Goal: Task Accomplishment & Management: Complete application form

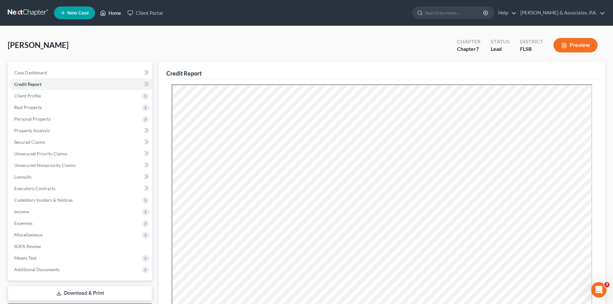
click at [118, 12] on link "Home" at bounding box center [110, 13] width 27 height 12
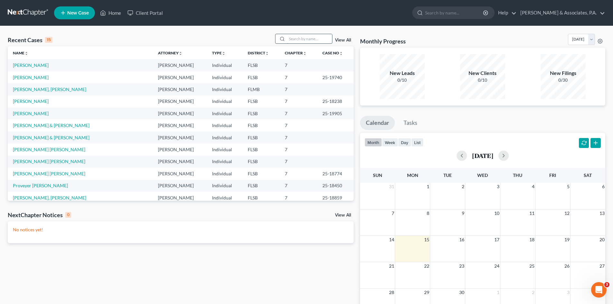
click at [299, 38] on input "search" at bounding box center [309, 38] width 45 height 9
type input "[PERSON_NAME]"
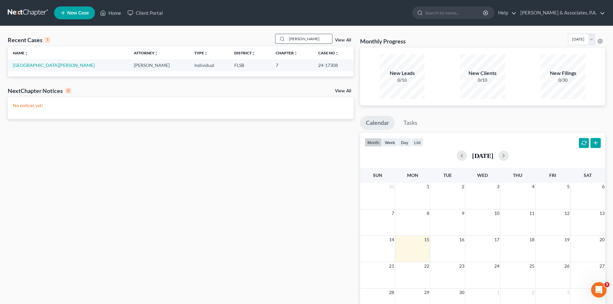
drag, startPoint x: 306, startPoint y: 39, endPoint x: 285, endPoint y: 39, distance: 21.2
click at [285, 39] on div "[PERSON_NAME]" at bounding box center [303, 39] width 57 height 10
click at [306, 40] on input "[PERSON_NAME]" at bounding box center [309, 38] width 45 height 9
click at [80, 13] on span "New Case" at bounding box center [78, 13] width 22 height 5
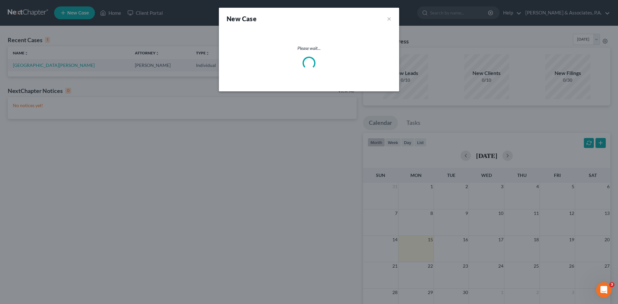
select select "17"
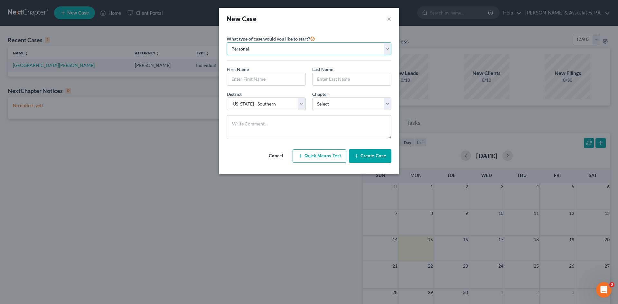
click at [259, 47] on select "Personal Business" at bounding box center [309, 48] width 165 height 13
click at [227, 42] on select "Personal Business" at bounding box center [309, 48] width 165 height 13
click at [254, 80] on input "text" at bounding box center [266, 79] width 79 height 12
type input "[PERSON_NAME]"
click at [323, 79] on input "text" at bounding box center [352, 79] width 79 height 12
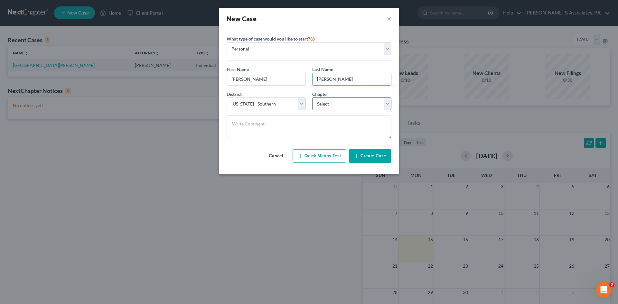
type input "[PERSON_NAME]"
click at [329, 102] on select "Select 7 11 12 13" at bounding box center [351, 104] width 79 height 13
select select "0"
click at [312, 98] on select "Select 7 11 12 13" at bounding box center [351, 104] width 79 height 13
click at [369, 157] on button "Create Case" at bounding box center [370, 156] width 42 height 14
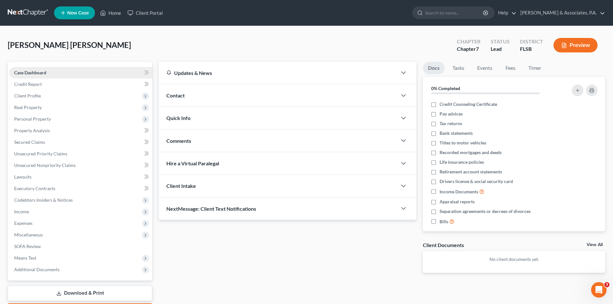
click at [33, 71] on span "Case Dashboard" at bounding box center [30, 72] width 32 height 5
click at [34, 95] on span "Client Profile" at bounding box center [27, 95] width 27 height 5
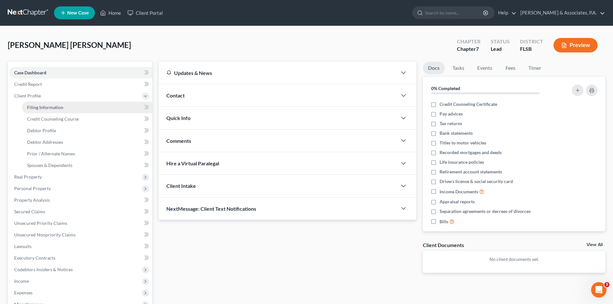
click at [39, 105] on span "Filing Information" at bounding box center [45, 107] width 36 height 5
select select "1"
select select "0"
select select "17"
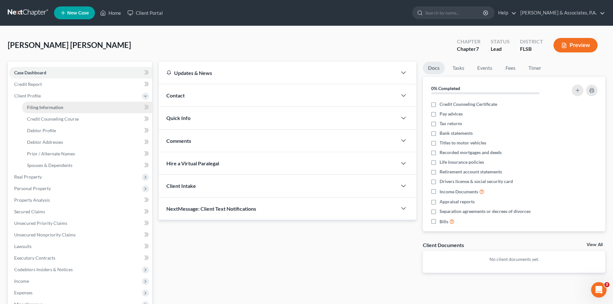
select select "0"
select select "9"
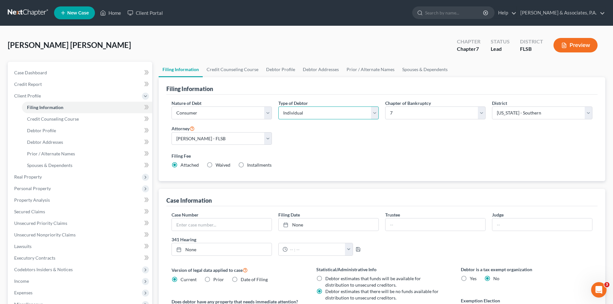
click at [355, 114] on select "Select Individual Joint" at bounding box center [328, 113] width 100 height 13
select select "1"
click at [278, 107] on select "Select Individual Joint" at bounding box center [328, 113] width 100 height 13
click at [236, 71] on link "Credit Counseling Course" at bounding box center [233, 69] width 60 height 15
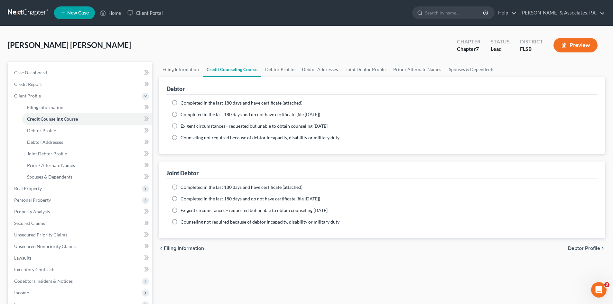
click at [181, 114] on label "Completed in the last 180 days and do not have certificate (file [DATE])" at bounding box center [251, 114] width 140 height 6
click at [183, 114] on input "Completed in the last 180 days and do not have certificate (file [DATE])" at bounding box center [185, 113] width 4 height 4
radio input "true"
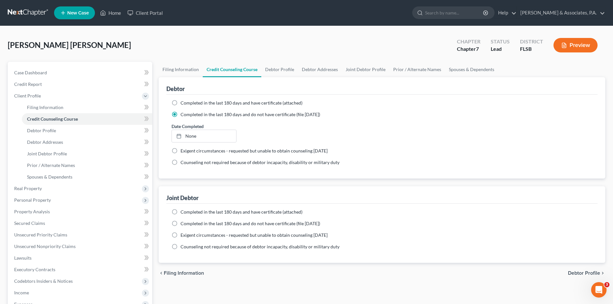
click at [181, 226] on label "Completed in the last 180 days and do not have certificate (file [DATE])" at bounding box center [251, 224] width 140 height 6
click at [183, 225] on input "Completed in the last 180 days and do not have certificate (file [DATE])" at bounding box center [185, 223] width 4 height 4
radio input "true"
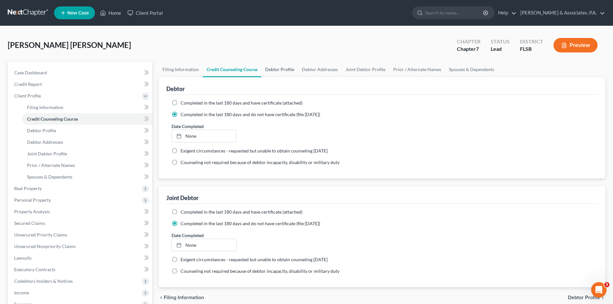
click at [284, 66] on link "Debtor Profile" at bounding box center [279, 69] width 37 height 15
select select "1"
select select "0"
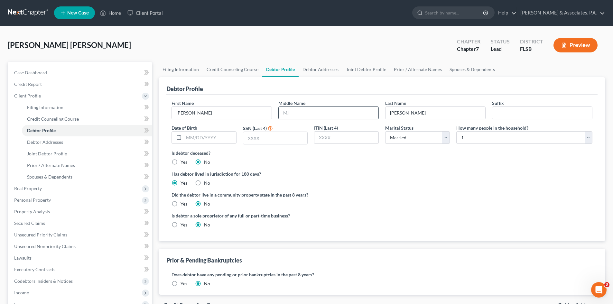
click at [297, 112] on input "text" at bounding box center [329, 113] width 100 height 12
drag, startPoint x: 207, startPoint y: 114, endPoint x: 188, endPoint y: 114, distance: 18.7
click at [188, 114] on input "[PERSON_NAME]" at bounding box center [222, 113] width 100 height 12
type input "Mark"
type input "[PERSON_NAME]"
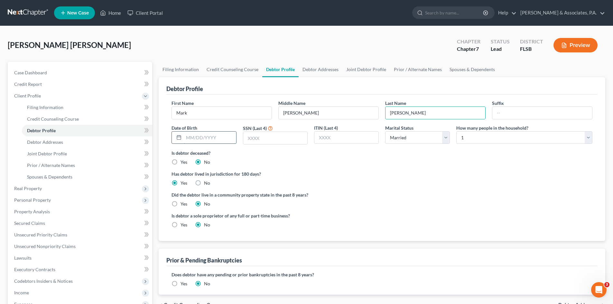
click at [188, 134] on input "text" at bounding box center [210, 138] width 52 height 12
click at [315, 70] on link "Debtor Addresses" at bounding box center [321, 69] width 44 height 15
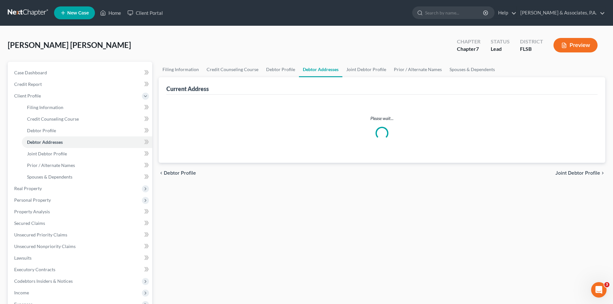
select select "0"
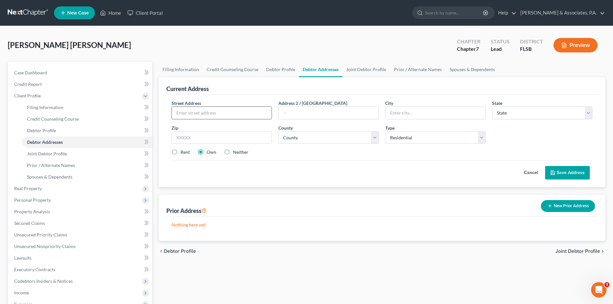
click at [217, 114] on input "text" at bounding box center [222, 113] width 100 height 12
type input "[STREET_ADDRESS]"
type input "Apt 6"
type input "33436"
type input "[GEOGRAPHIC_DATA]"
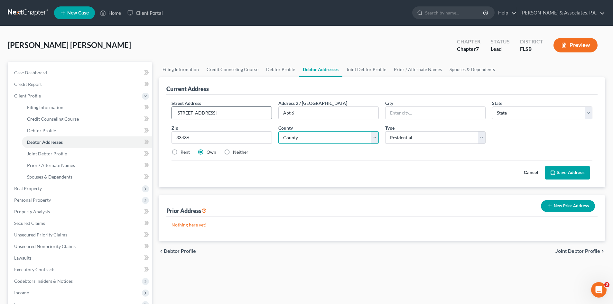
select select "9"
click at [414, 137] on select "Select Residential Mailing Rental Business" at bounding box center [435, 137] width 100 height 13
click at [327, 142] on select "County [GEOGRAPHIC_DATA] [GEOGRAPHIC_DATA] [GEOGRAPHIC_DATA] [GEOGRAPHIC_DATA] …" at bounding box center [328, 137] width 100 height 13
select select "49"
click at [278, 131] on select "County [GEOGRAPHIC_DATA] [GEOGRAPHIC_DATA] [GEOGRAPHIC_DATA] [GEOGRAPHIC_DATA] …" at bounding box center [328, 137] width 100 height 13
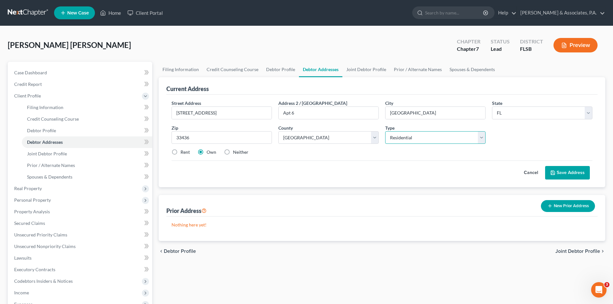
click at [403, 134] on select "Select Residential Mailing Rental Business" at bounding box center [435, 137] width 100 height 13
click at [385, 131] on select "Select Residential Mailing Rental Business" at bounding box center [435, 137] width 100 height 13
click at [181, 152] on label "Rent" at bounding box center [185, 152] width 9 height 6
click at [183, 152] on input "Rent" at bounding box center [185, 151] width 4 height 4
radio input "true"
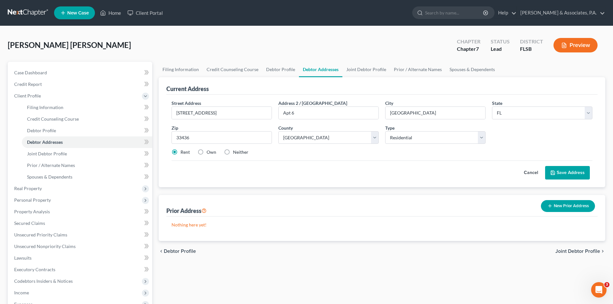
click at [570, 174] on button "Save Address" at bounding box center [567, 173] width 45 height 14
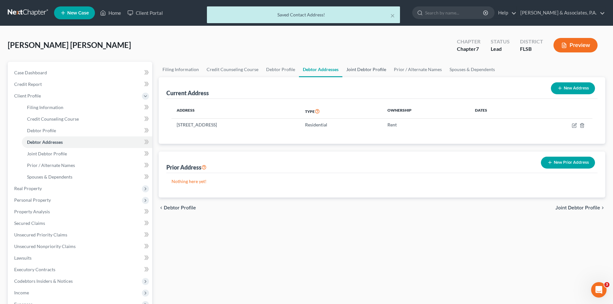
click at [363, 69] on link "Joint Debtor Profile" at bounding box center [367, 69] width 48 height 15
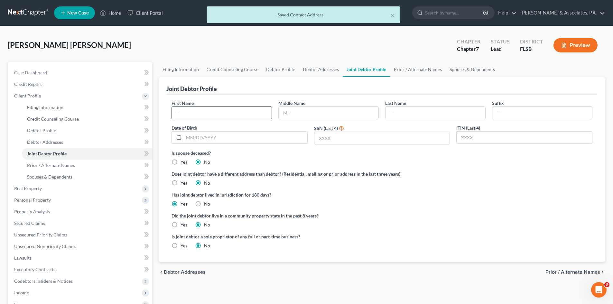
click at [197, 115] on input "text" at bounding box center [222, 113] width 100 height 12
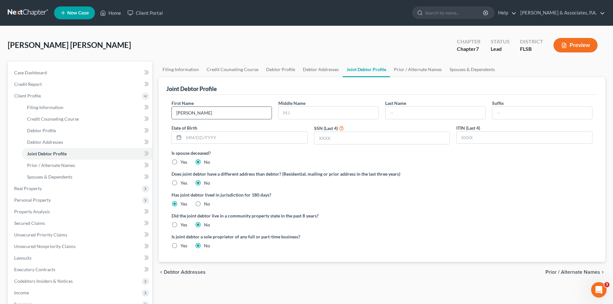
type input "[PERSON_NAME]"
type input "P"
type input "[PERSON_NAME]"
click at [408, 67] on link "Prior / Alternate Names" at bounding box center [418, 69] width 56 height 15
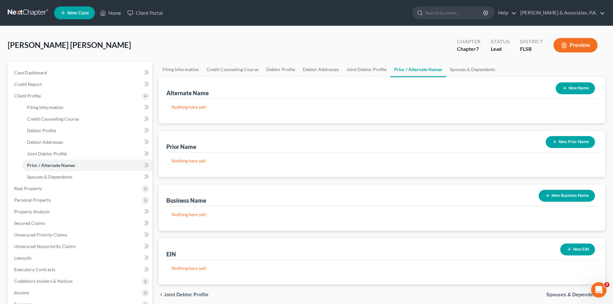
click at [568, 89] on button "New Name" at bounding box center [575, 88] width 39 height 12
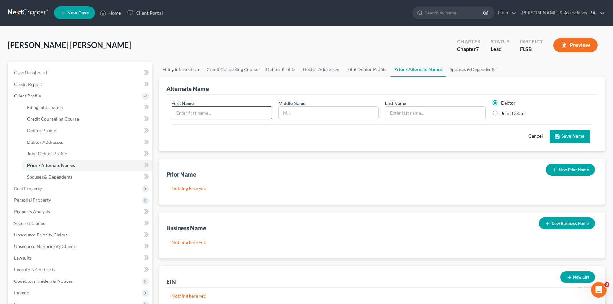
click at [191, 113] on input "text" at bounding box center [222, 113] width 100 height 12
type input "[PERSON_NAME]"
click at [565, 135] on button "Save Name" at bounding box center [570, 137] width 40 height 14
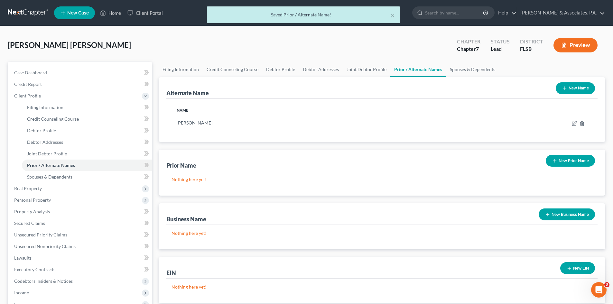
click at [569, 87] on button "New Name" at bounding box center [575, 88] width 39 height 12
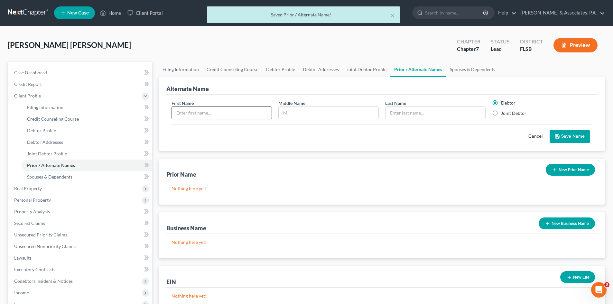
click at [206, 115] on input "text" at bounding box center [222, 113] width 100 height 12
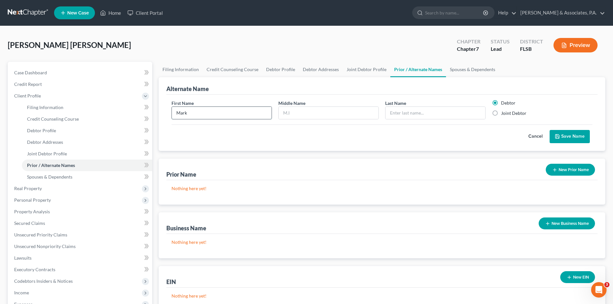
type input "Mark"
type input "A"
type input "[PERSON_NAME]"
click at [576, 136] on button "Save Name" at bounding box center [570, 137] width 40 height 14
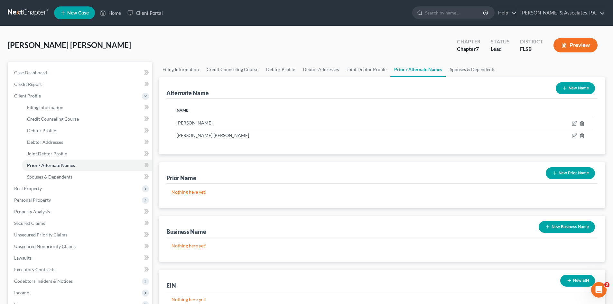
click at [572, 88] on button "New Name" at bounding box center [575, 88] width 39 height 12
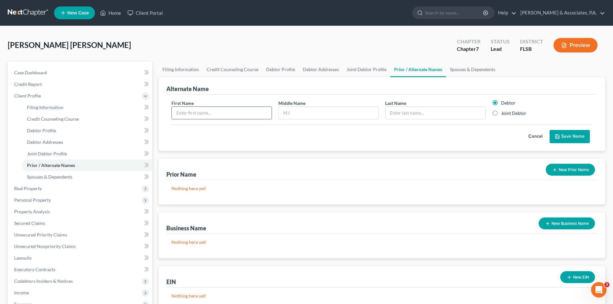
click at [214, 113] on input "text" at bounding box center [222, 113] width 100 height 12
type input "Mark"
type input "[PERSON_NAME]"
click at [573, 134] on button "Save Name" at bounding box center [570, 137] width 40 height 14
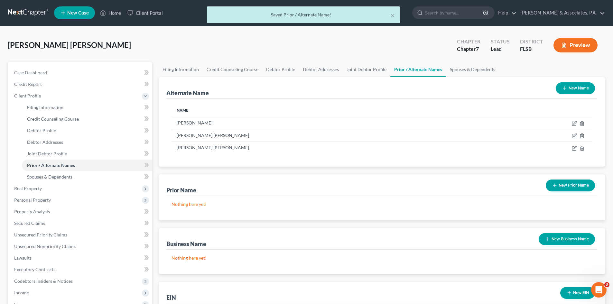
click at [573, 88] on button "New Name" at bounding box center [575, 88] width 39 height 12
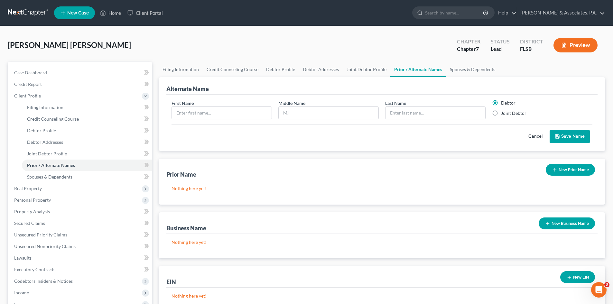
click at [501, 113] on label "Joint Debtor" at bounding box center [513, 113] width 25 height 6
click at [504, 113] on input "Joint Debtor" at bounding box center [506, 112] width 4 height 4
radio input "true"
radio input "false"
click at [207, 112] on input "text" at bounding box center [222, 113] width 100 height 12
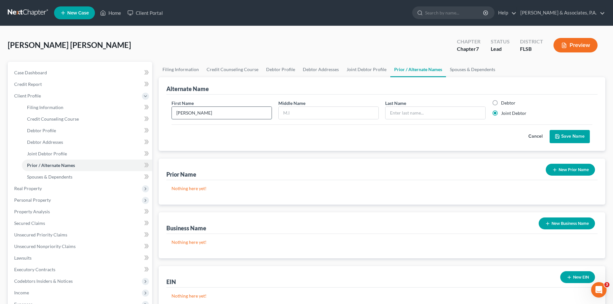
type input "[PERSON_NAME]"
click at [564, 134] on button "Save Name" at bounding box center [570, 137] width 40 height 14
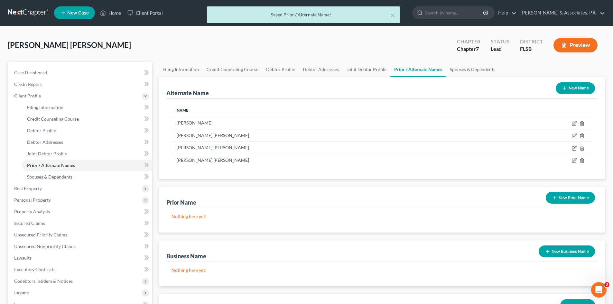
click at [579, 86] on button "New Name" at bounding box center [575, 88] width 39 height 12
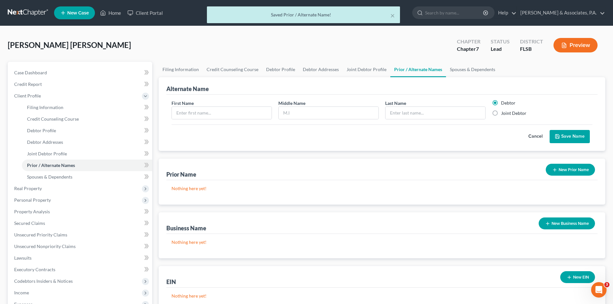
click at [501, 112] on label "Joint Debtor" at bounding box center [513, 113] width 25 height 6
click at [504, 112] on input "Joint Debtor" at bounding box center [506, 112] width 4 height 4
radio input "true"
radio input "false"
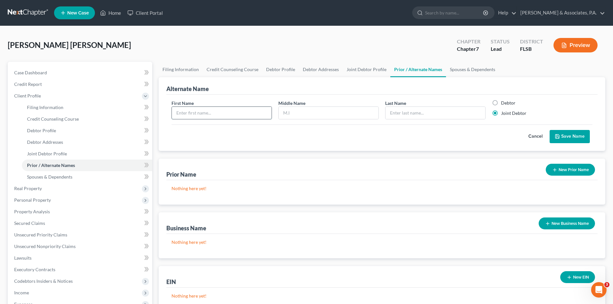
click at [218, 114] on input "text" at bounding box center [222, 113] width 100 height 12
type input "[PERSON_NAME]"
type input "P"
type input "[PERSON_NAME]"
click at [577, 137] on button "Save Name" at bounding box center [570, 137] width 40 height 14
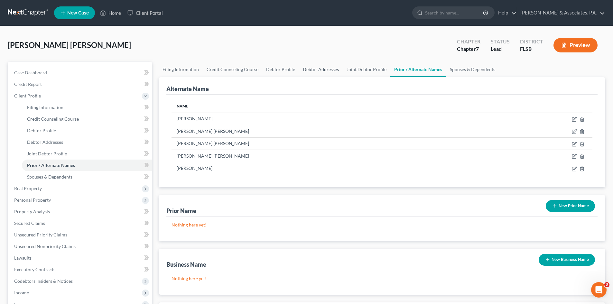
click at [323, 70] on link "Debtor Addresses" at bounding box center [321, 69] width 44 height 15
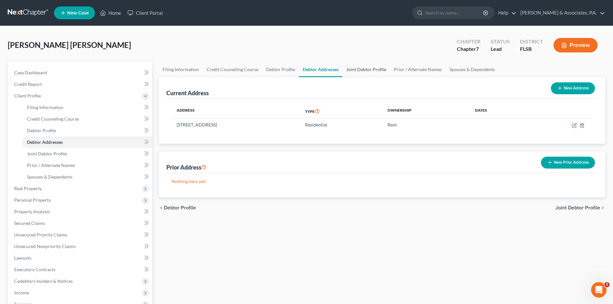
click at [366, 70] on link "Joint Debtor Profile" at bounding box center [367, 69] width 48 height 15
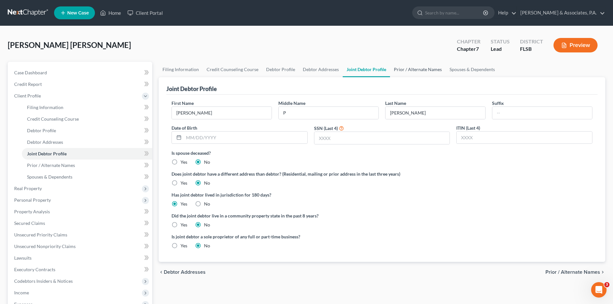
click at [420, 71] on link "Prior / Alternate Names" at bounding box center [418, 69] width 56 height 15
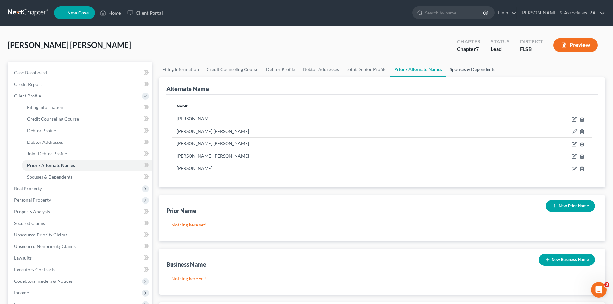
click at [460, 71] on link "Spouses & Dependents" at bounding box center [472, 69] width 53 height 15
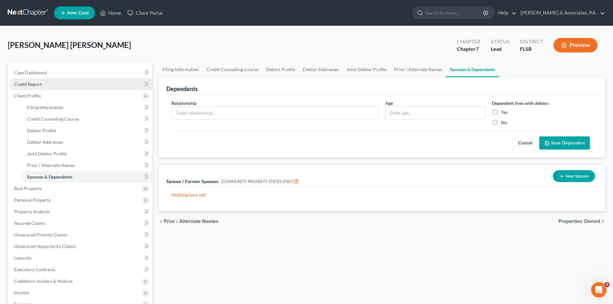
click at [30, 85] on span "Credit Report" at bounding box center [28, 83] width 28 height 5
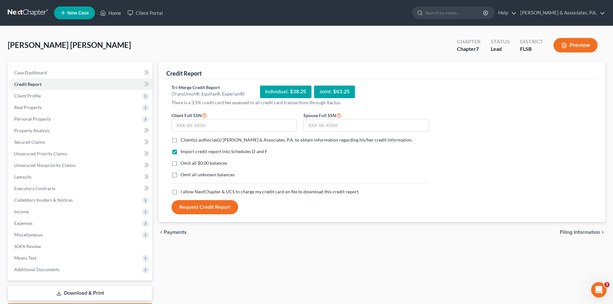
click at [181, 140] on label "Client(s) authorize(s) [PERSON_NAME] & Associates, P.A. to obtain information r…" at bounding box center [297, 140] width 232 height 6
click at [183, 140] on input "Client(s) authorize(s) [PERSON_NAME] & Associates, P.A. to obtain information r…" at bounding box center [185, 139] width 4 height 4
checkbox input "true"
click at [27, 118] on span "Personal Property" at bounding box center [32, 118] width 37 height 5
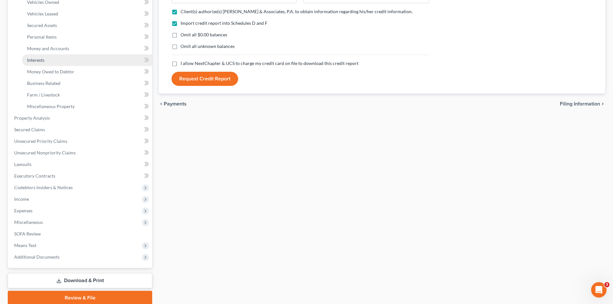
scroll to position [129, 0]
click at [34, 196] on span "Income" at bounding box center [80, 199] width 143 height 12
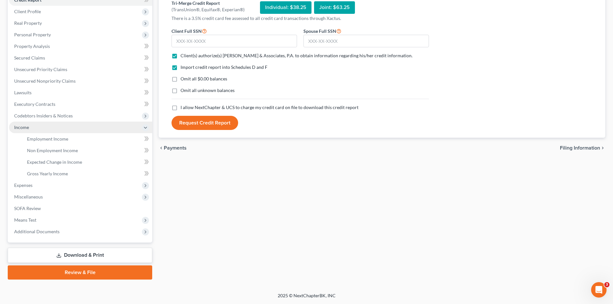
scroll to position [84, 0]
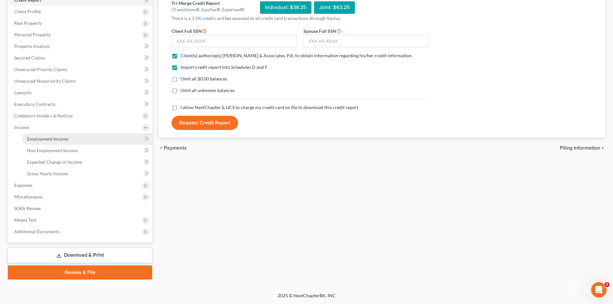
click at [40, 137] on span "Employment Income" at bounding box center [47, 138] width 41 height 5
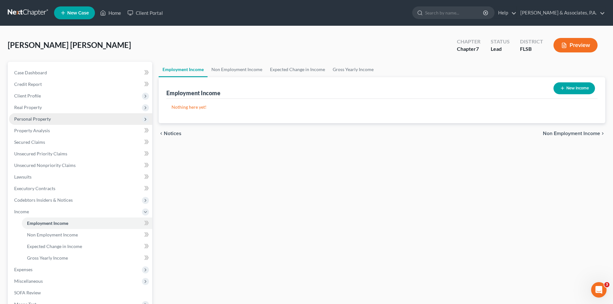
click at [27, 120] on span "Personal Property" at bounding box center [32, 118] width 37 height 5
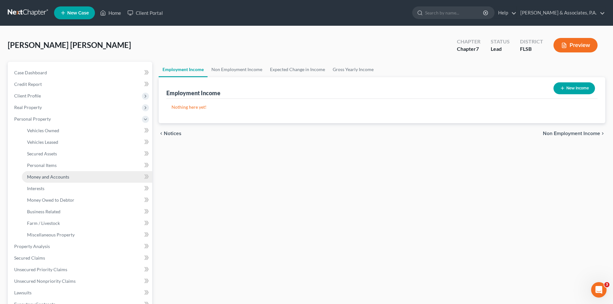
click at [41, 174] on span "Money and Accounts" at bounding box center [48, 176] width 42 height 5
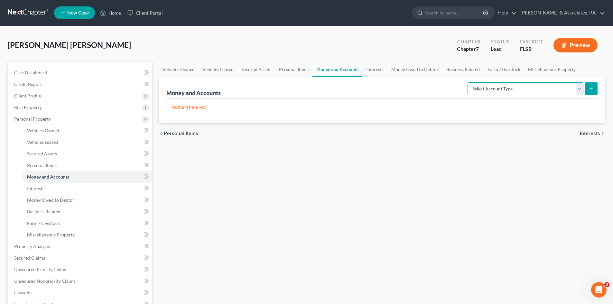
click at [580, 89] on select "Select Account Type Brokerage Cash on Hand Certificates of Deposit Checking Acc…" at bounding box center [526, 88] width 116 height 13
select select "checking"
click at [469, 82] on select "Select Account Type Brokerage Cash on Hand Certificates of Deposit Checking Acc…" at bounding box center [526, 88] width 116 height 13
click at [593, 92] on button "submit" at bounding box center [591, 88] width 13 height 13
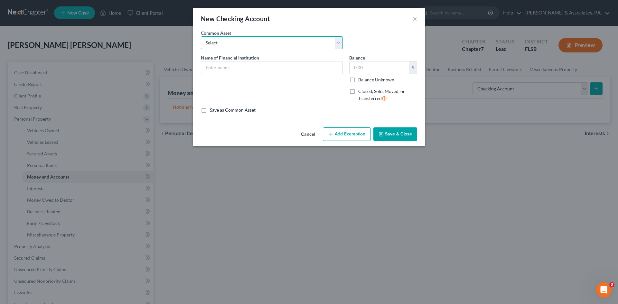
click at [221, 43] on select "Select [PERSON_NAME] Fargo Checking acct #9620 [PERSON_NAME] Fargo Checking Acc…" at bounding box center [272, 42] width 142 height 13
select select "6"
click at [201, 36] on select "Select [PERSON_NAME] Fargo Checking acct #9620 [PERSON_NAME] Fargo Checking Acc…" at bounding box center [272, 42] width 142 height 13
type input "JPMorgan Chase Bank, N.A."
type input "0"
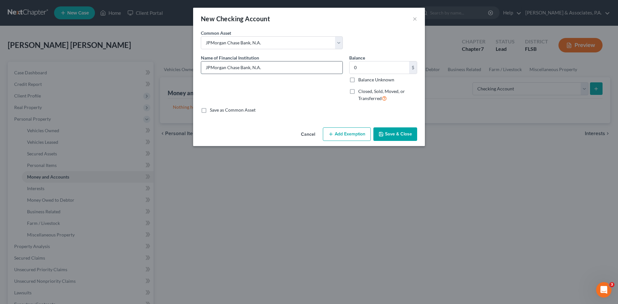
click at [274, 69] on input "JPMorgan Chase Bank, N.A." at bounding box center [271, 67] width 141 height 12
click at [291, 67] on input "JPMorgan Chase Bank, N.A." at bounding box center [271, 67] width 141 height 12
type input "JPMorgan Chase Bank, N.A. Personal Checking Acct. #1725"
click at [390, 134] on button "Save & Close" at bounding box center [395, 134] width 44 height 14
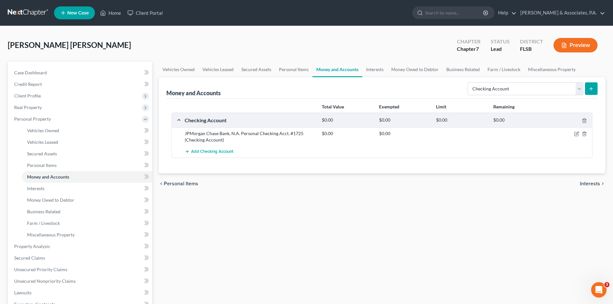
click at [590, 89] on icon "submit" at bounding box center [591, 88] width 5 height 5
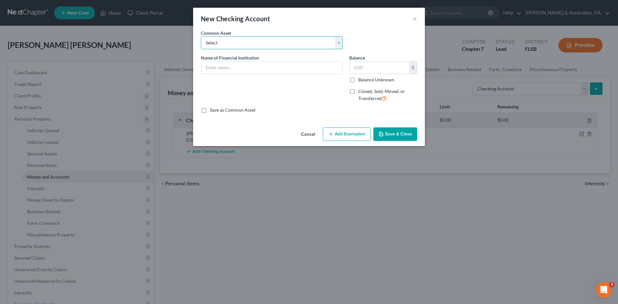
click at [257, 43] on select "Select [PERSON_NAME] Fargo Checking acct #9620 [PERSON_NAME] Fargo Checking Acc…" at bounding box center [272, 42] width 142 height 13
click at [262, 45] on select "Select [PERSON_NAME] Fargo Checking acct #9620 [PERSON_NAME] Fargo Checking Acc…" at bounding box center [272, 42] width 142 height 13
select select "5"
click at [201, 36] on select "Select [PERSON_NAME] Fargo Checking acct #9620 [PERSON_NAME] Fargo Checking Acc…" at bounding box center [272, 42] width 142 height 13
click at [257, 68] on input "[PERSON_NAME] Fargo Bank, N.A." at bounding box center [271, 67] width 141 height 12
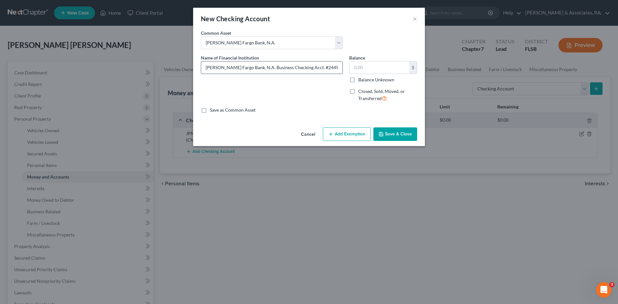
click at [268, 68] on input "[PERSON_NAME] Fargo Bank, N.A. Business Checking Acct. #2449" at bounding box center [271, 67] width 141 height 12
drag, startPoint x: 315, startPoint y: 69, endPoint x: 302, endPoint y: 70, distance: 12.9
click at [302, 70] on input "[PERSON_NAME] Fargo Bank, N.A. Personal Checking Acct. #2449" at bounding box center [271, 67] width 141 height 12
type input "[PERSON_NAME] Fargo Bank, N.A. Personal Checking Acct. #0990"
click at [391, 132] on button "Save & Close" at bounding box center [395, 134] width 44 height 14
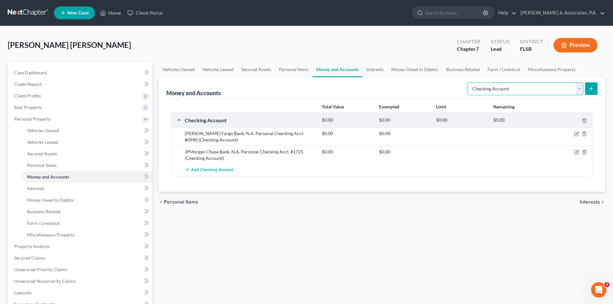
click at [579, 90] on select "Select Account Type Brokerage Cash on Hand Certificates of Deposit Checking Acc…" at bounding box center [526, 88] width 116 height 13
select select "savings"
click at [469, 82] on select "Select Account Type Brokerage Cash on Hand Certificates of Deposit Checking Acc…" at bounding box center [526, 88] width 116 height 13
click at [589, 89] on icon "submit" at bounding box center [591, 88] width 5 height 5
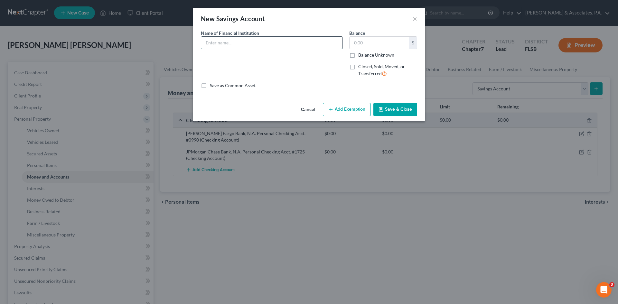
click at [240, 42] on input "text" at bounding box center [271, 43] width 141 height 12
drag, startPoint x: 278, startPoint y: 43, endPoint x: 259, endPoint y: 43, distance: 19.0
click at [259, 43] on input "[PERSON_NAME] Fargo Joint Personal Checking Acct. #7693" at bounding box center [271, 43] width 141 height 12
drag, startPoint x: 308, startPoint y: 44, endPoint x: 289, endPoint y: 45, distance: 19.3
click at [289, 45] on input "[PERSON_NAME] Fargo Joint Personal Savings Acct. #7693" at bounding box center [271, 43] width 141 height 12
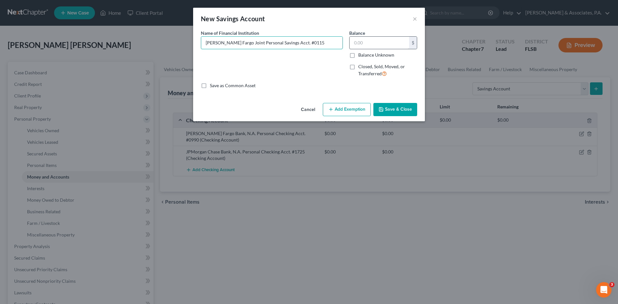
type input "[PERSON_NAME] Fargo Joint Personal Savings Acct. #0115"
click at [356, 38] on input "text" at bounding box center [380, 43] width 60 height 12
type input "0.00"
click at [394, 106] on button "Save & Close" at bounding box center [395, 110] width 44 height 14
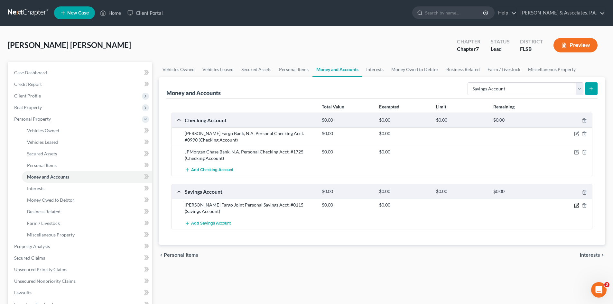
click at [576, 205] on icon "button" at bounding box center [576, 205] width 5 height 5
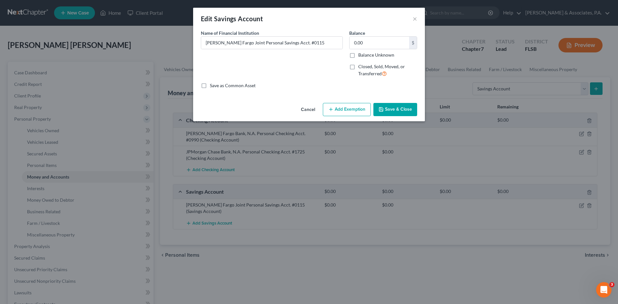
click at [390, 108] on button "Save & Close" at bounding box center [395, 110] width 44 height 14
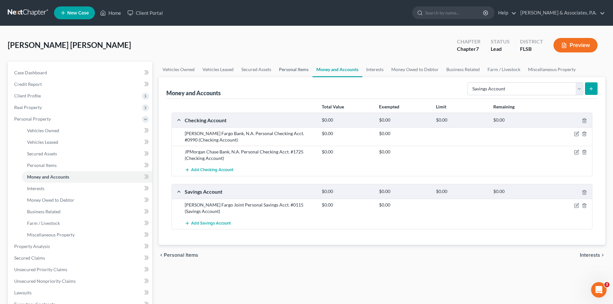
click at [296, 70] on link "Personal Items" at bounding box center [293, 69] width 37 height 15
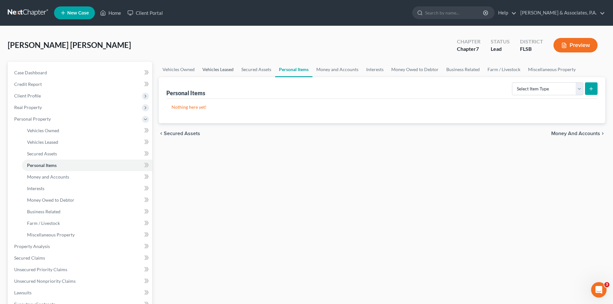
click at [215, 70] on link "Vehicles Leased" at bounding box center [218, 69] width 39 height 15
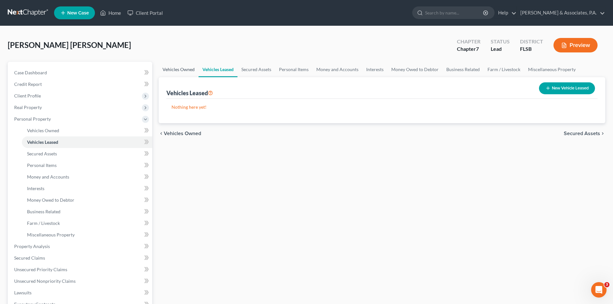
click at [179, 70] on link "Vehicles Owned" at bounding box center [179, 69] width 40 height 15
